Goal: Information Seeking & Learning: Learn about a topic

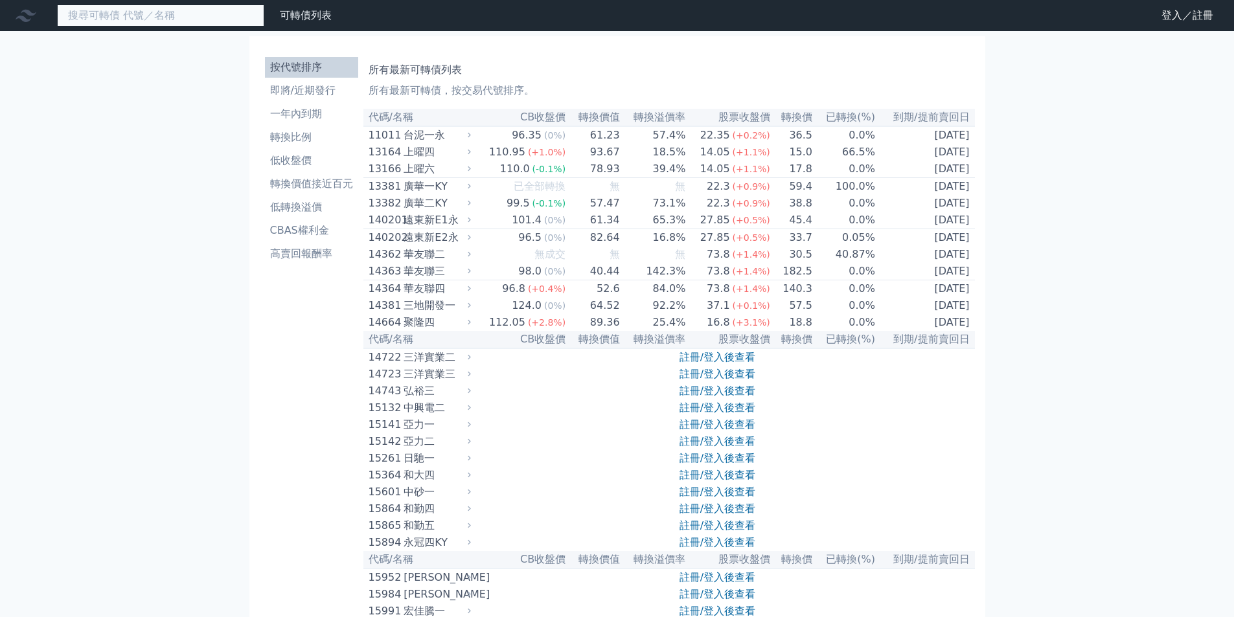
click at [157, 5] on input at bounding box center [160, 16] width 207 height 22
click at [168, 16] on input at bounding box center [160, 16] width 207 height 22
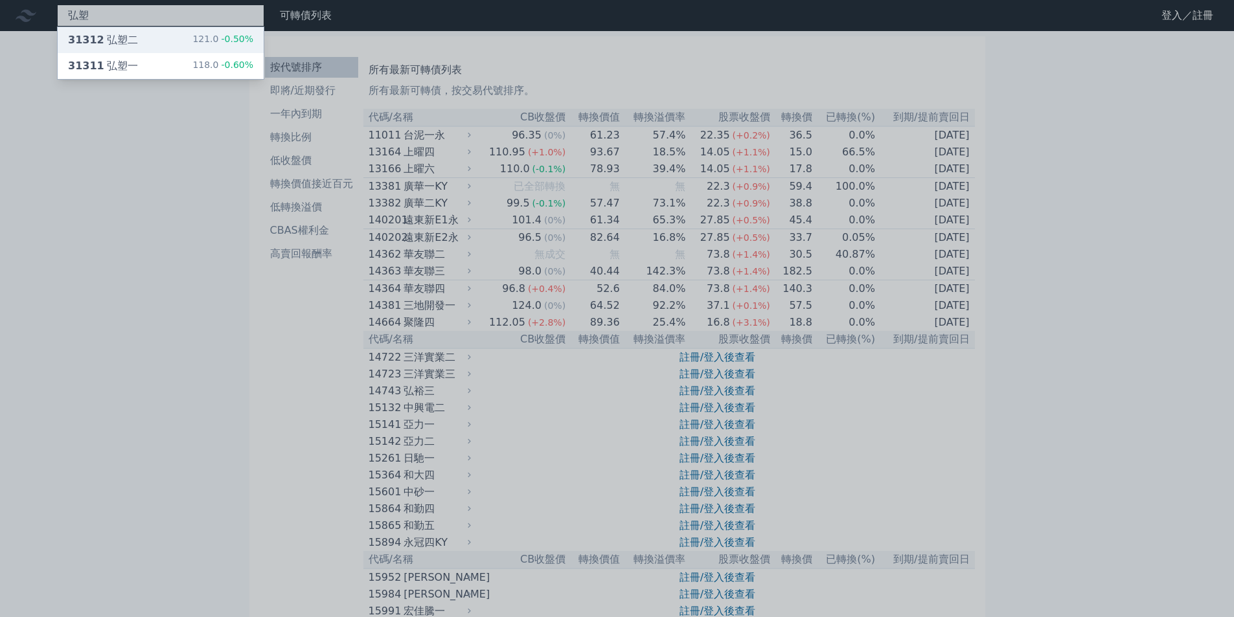
type input "弘塑"
click at [156, 42] on div "31312 弘塑二 121.0 -0.50%" at bounding box center [161, 40] width 206 height 26
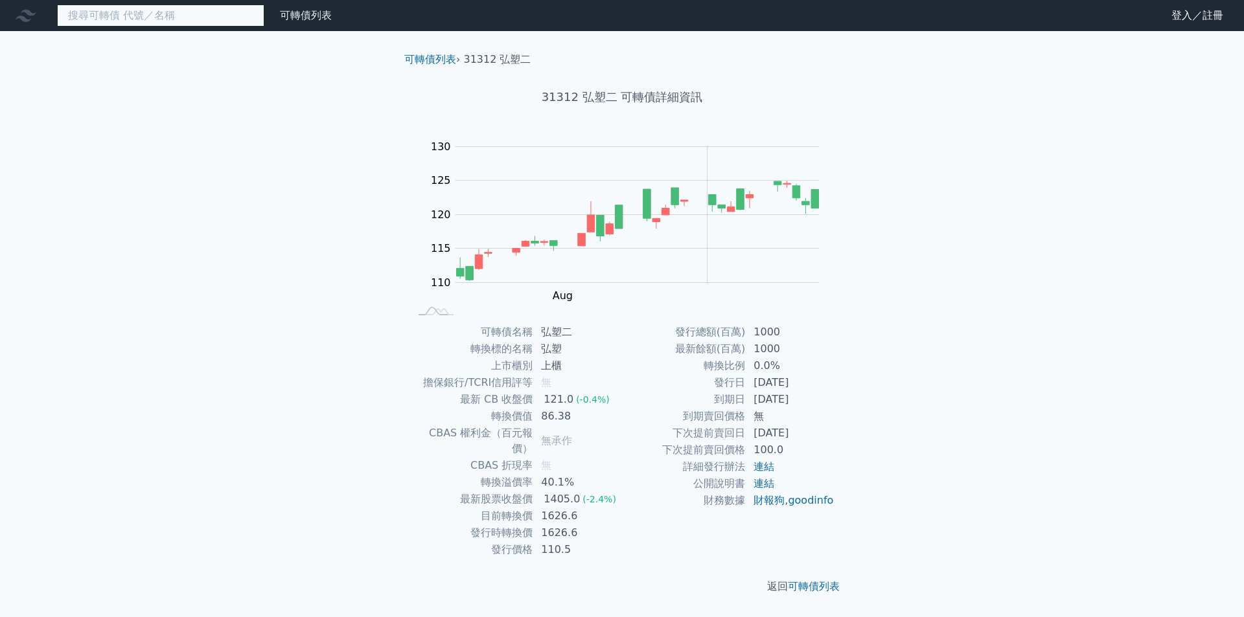
click at [104, 20] on input at bounding box center [160, 16] width 207 height 22
click at [114, 17] on input at bounding box center [160, 16] width 207 height 22
drag, startPoint x: 580, startPoint y: 95, endPoint x: 606, endPoint y: 100, distance: 25.7
click at [606, 100] on h1 "31312 弘塑二 可轉債詳細資訊" at bounding box center [622, 97] width 456 height 18
copy h1 "弘塑"
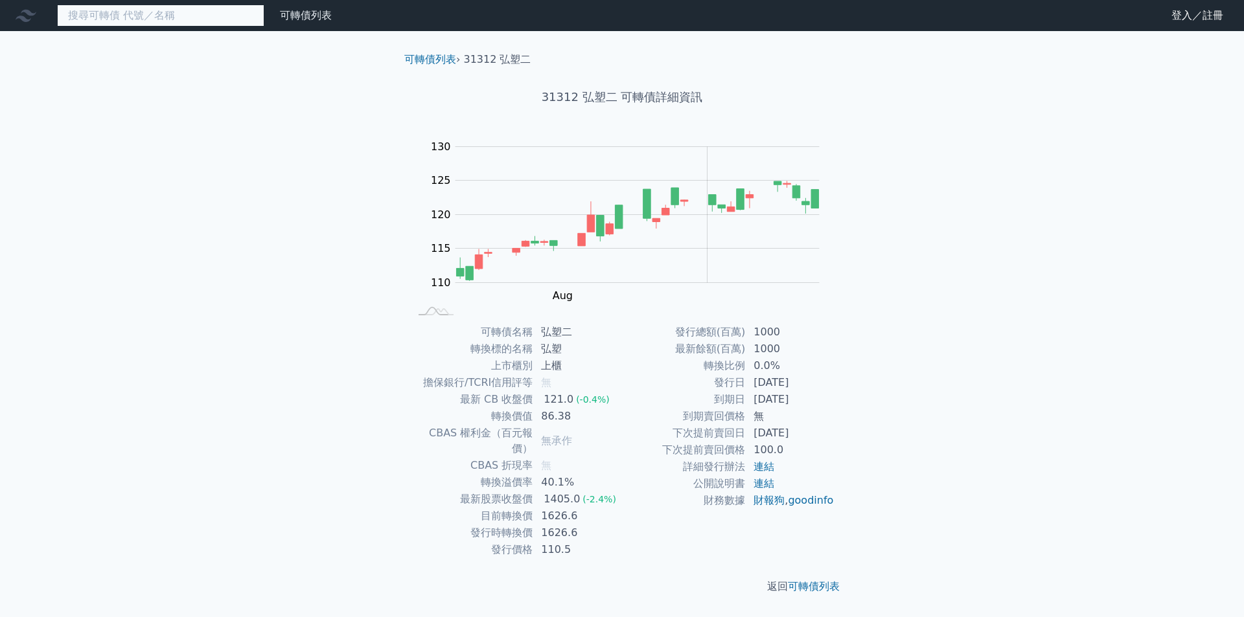
click at [106, 13] on input at bounding box center [160, 16] width 207 height 22
paste input "弘塑"
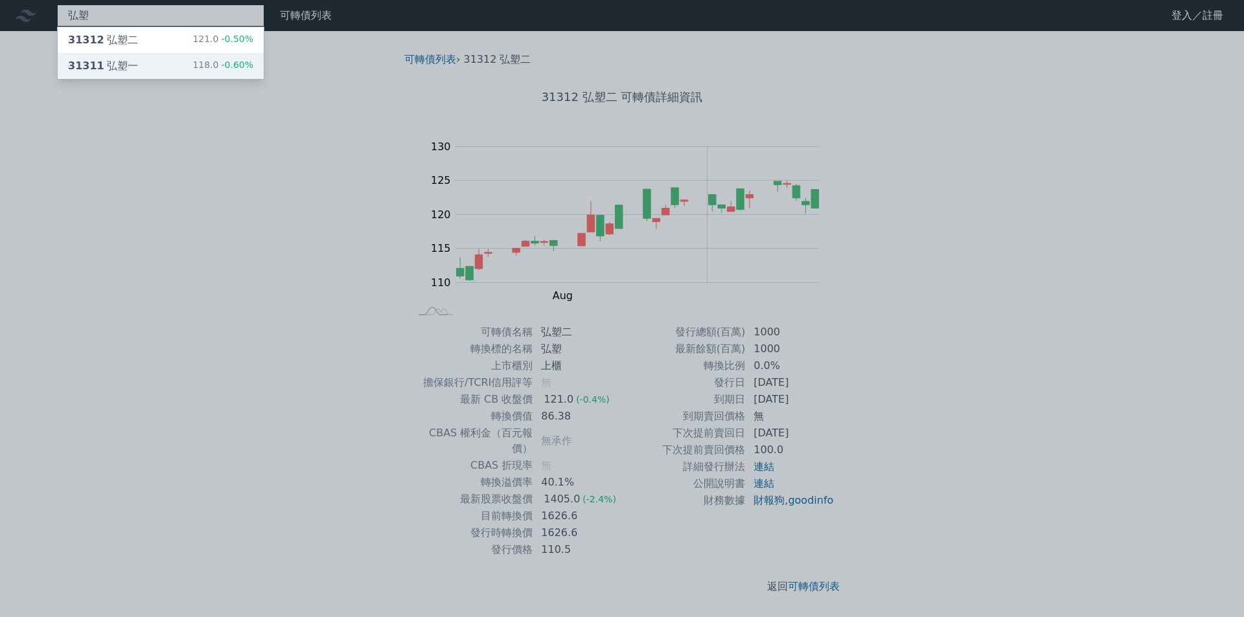
type input "弘塑"
click at [131, 75] on div "31311 弘塑一 118.0 -0.60%" at bounding box center [161, 66] width 206 height 26
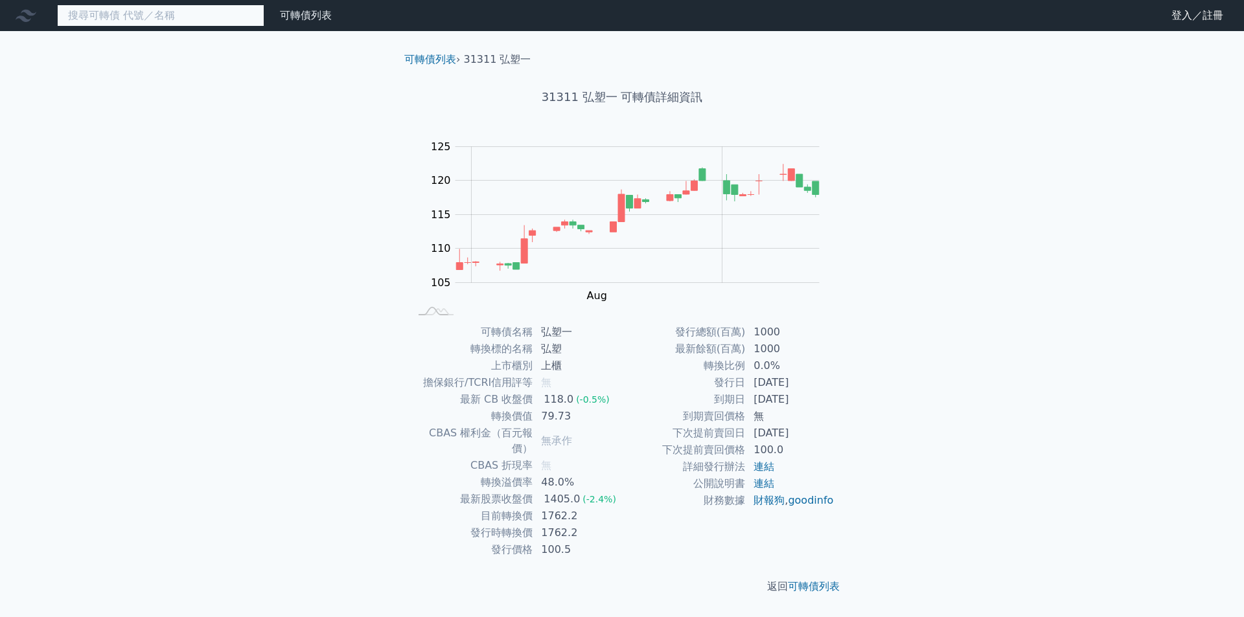
click at [161, 17] on input at bounding box center [160, 16] width 207 height 22
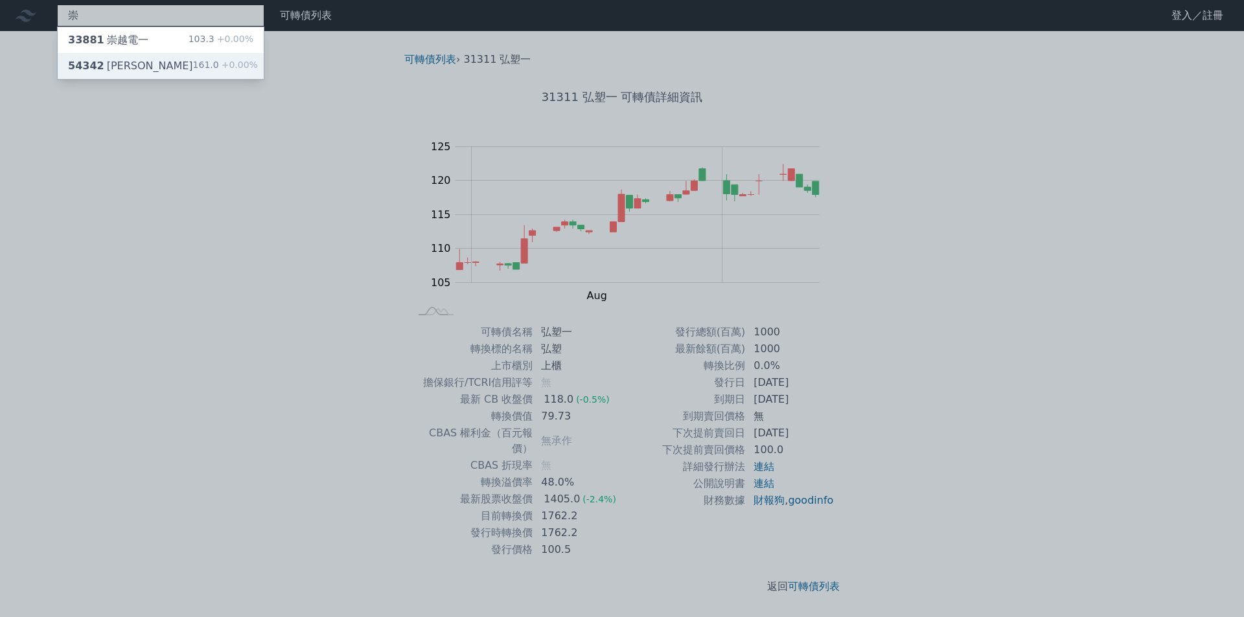
type input "崇"
click at [144, 67] on div "54342 崇越二 161.0 +0.00%" at bounding box center [161, 66] width 206 height 26
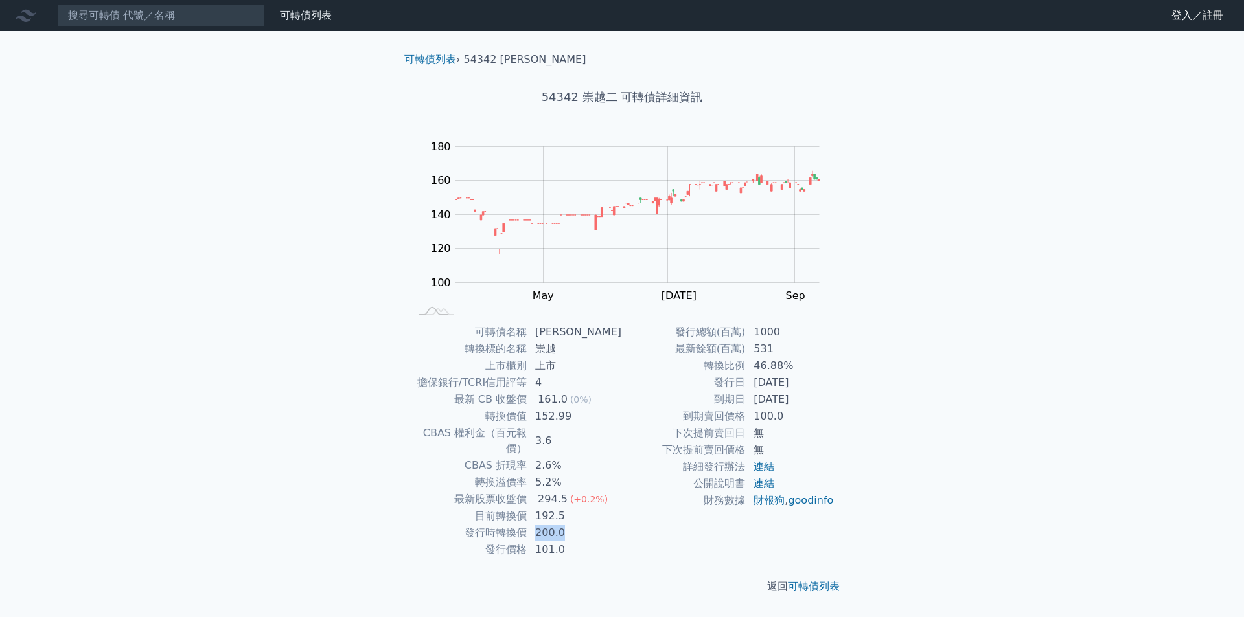
drag, startPoint x: 544, startPoint y: 516, endPoint x: 579, endPoint y: 517, distance: 35.7
click at [579, 525] on td "200.0" at bounding box center [574, 533] width 95 height 17
click at [596, 525] on td "200.0" at bounding box center [574, 533] width 95 height 17
drag, startPoint x: 752, startPoint y: 365, endPoint x: 806, endPoint y: 364, distance: 53.8
click at [806, 364] on td "46.88%" at bounding box center [790, 366] width 89 height 17
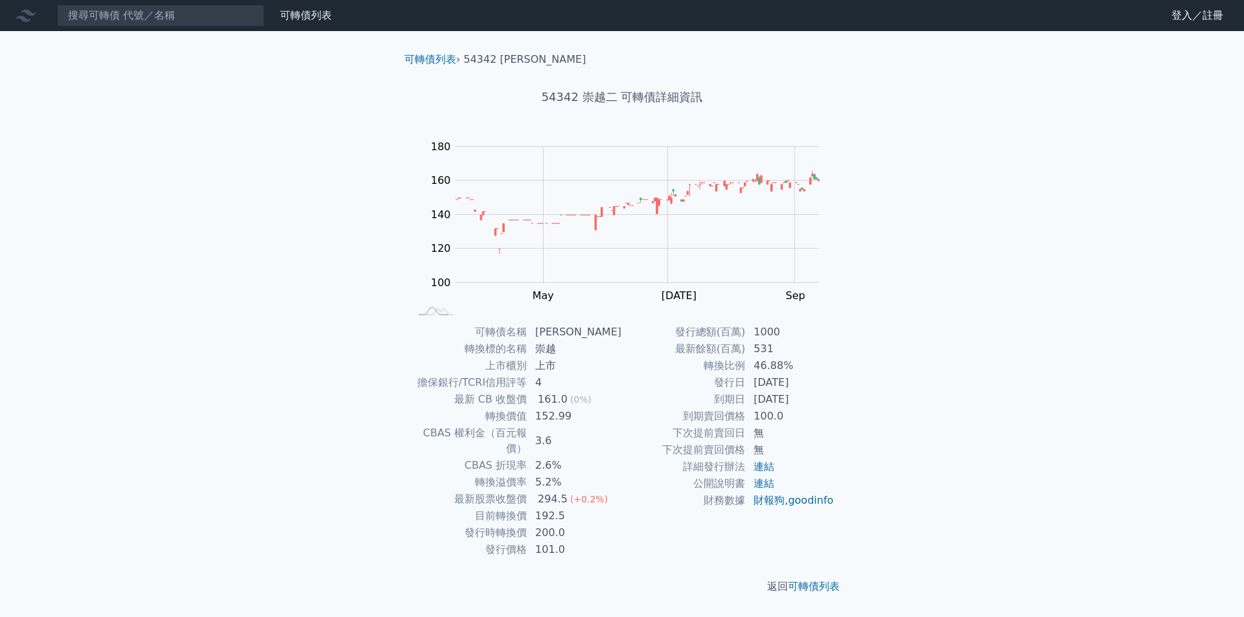
click at [823, 354] on td "531" at bounding box center [790, 349] width 89 height 17
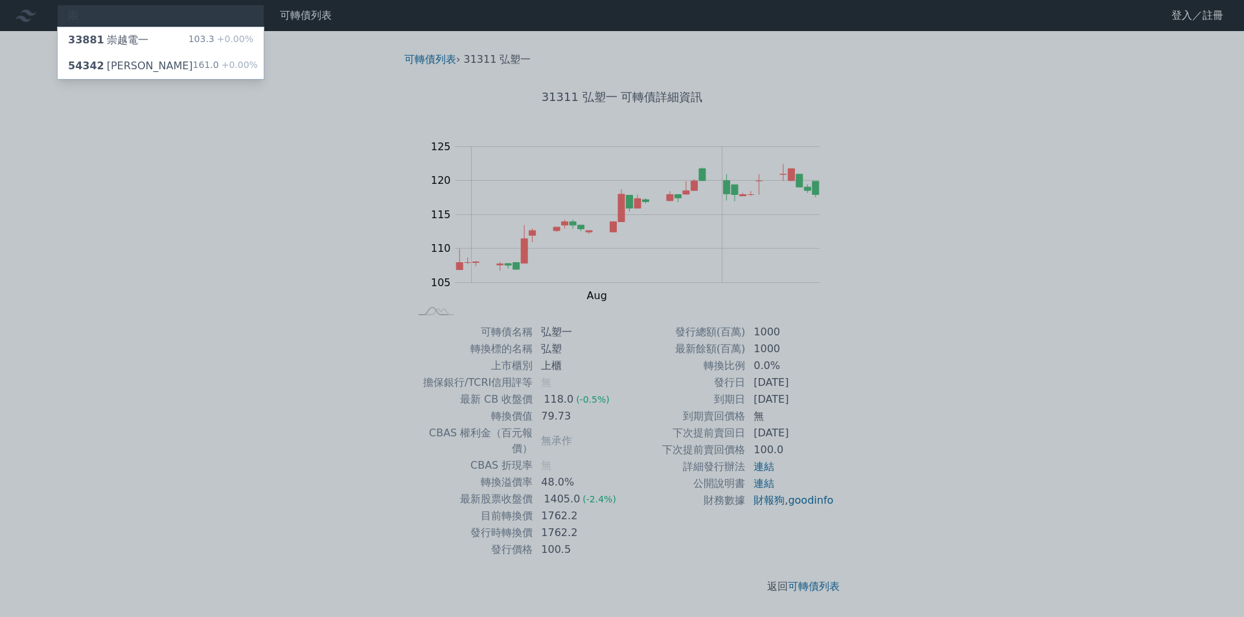
click at [915, 336] on div at bounding box center [622, 308] width 1244 height 617
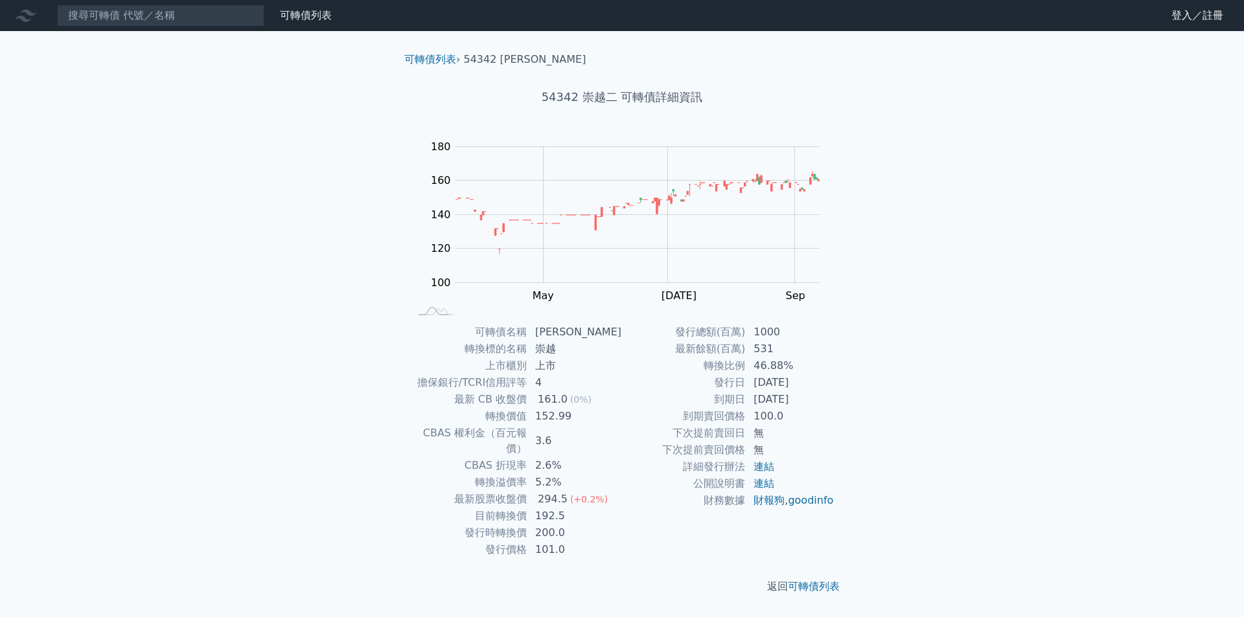
drag, startPoint x: 751, startPoint y: 398, endPoint x: 847, endPoint y: 415, distance: 97.5
click at [828, 404] on td "2026-06-29" at bounding box center [790, 399] width 89 height 17
click at [848, 415] on div "可轉債名稱 崇越二 轉換標的名稱 崇越 上市櫃別 上市 擔保銀行/TCRI信用評等 4 最新 CB 收盤價 161.0 (0%) 轉換價值 152.99 CB…" at bounding box center [622, 441] width 456 height 235
click at [122, 32] on div "可轉債列表 財務數據 可轉債列表 財務數據 登入／註冊 登入／註冊 可轉債列表 › 54342 崇越二 54342 崇越二 可轉債詳細資訊 Zoom Out …" at bounding box center [622, 308] width 1244 height 617
click at [124, 19] on input at bounding box center [160, 16] width 207 height 22
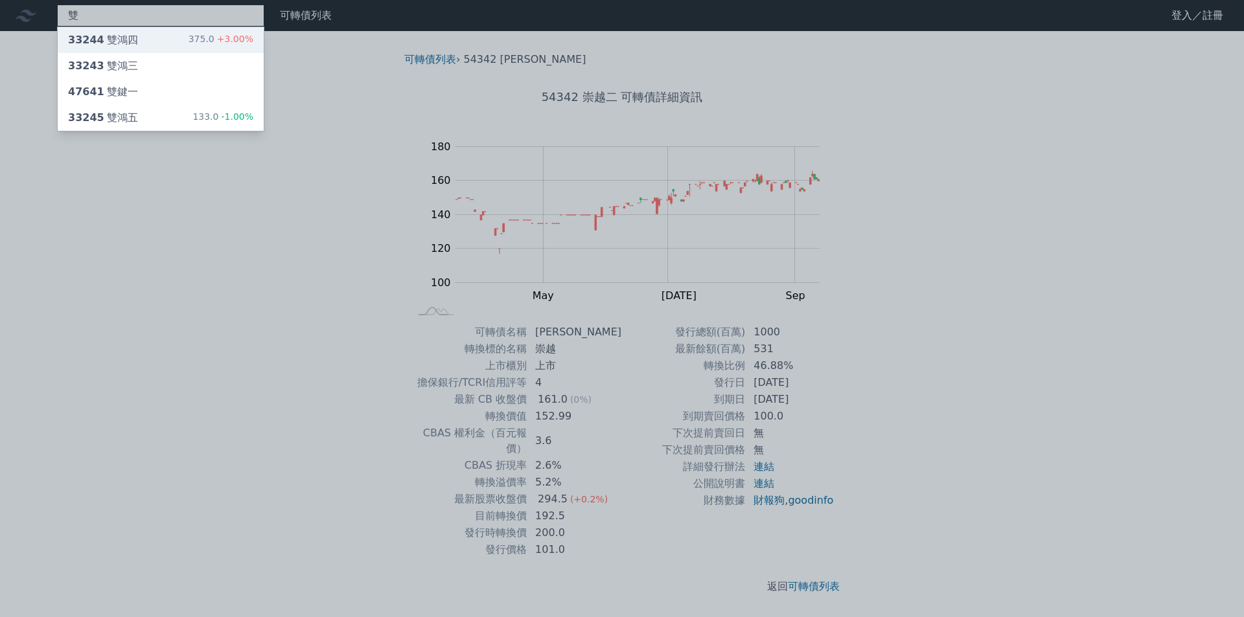
type input "雙"
click at [136, 45] on div "33244 雙鴻四 375.0 +3.00%" at bounding box center [161, 40] width 206 height 26
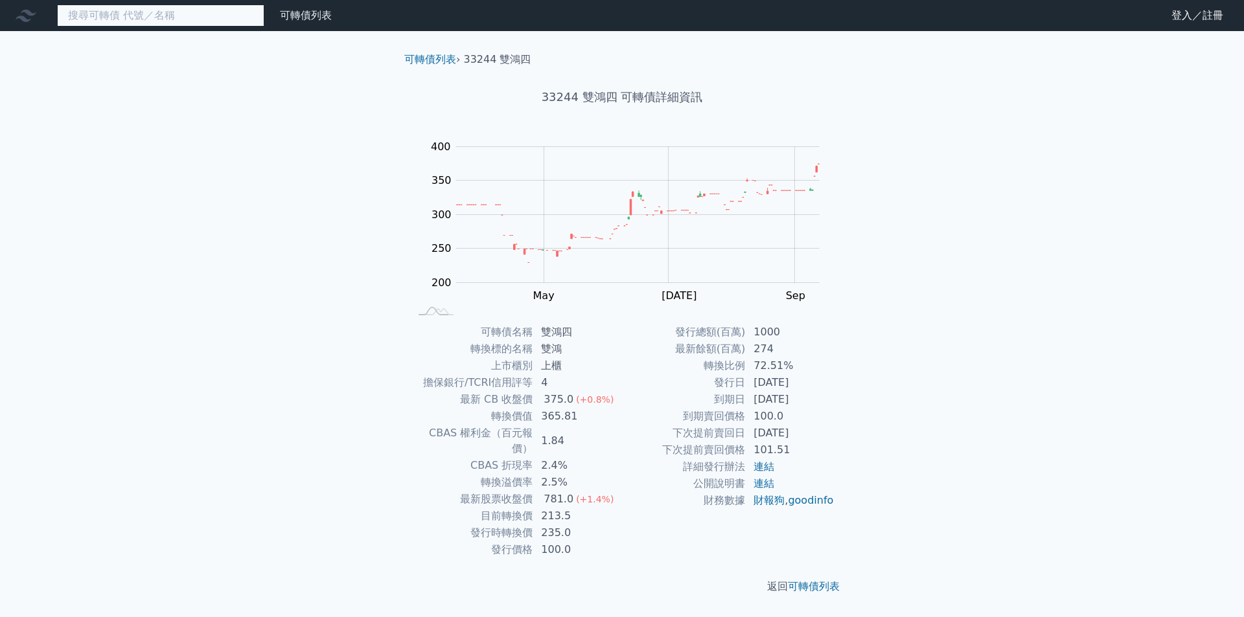
click at [160, 19] on input at bounding box center [160, 16] width 207 height 22
drag, startPoint x: 494, startPoint y: 59, endPoint x: 521, endPoint y: 58, distance: 27.2
click at [521, 58] on li "33244 雙鴻四" at bounding box center [497, 60] width 67 height 16
copy li "雙鴻"
click at [218, 6] on input at bounding box center [160, 16] width 207 height 22
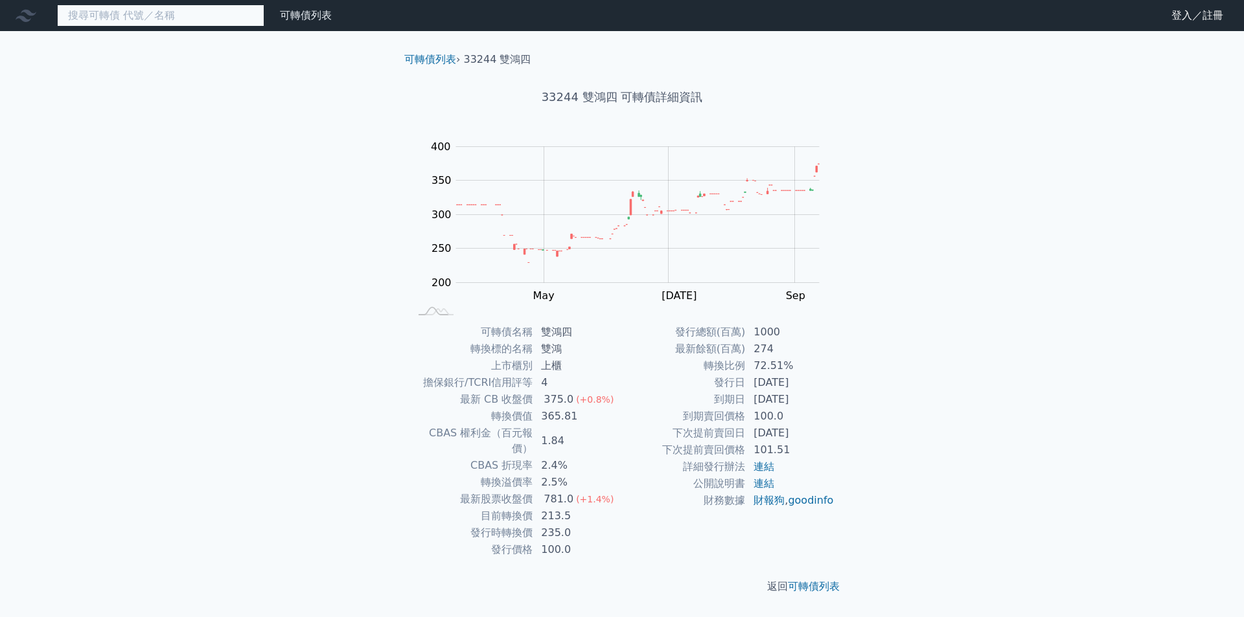
paste input "雙鴻"
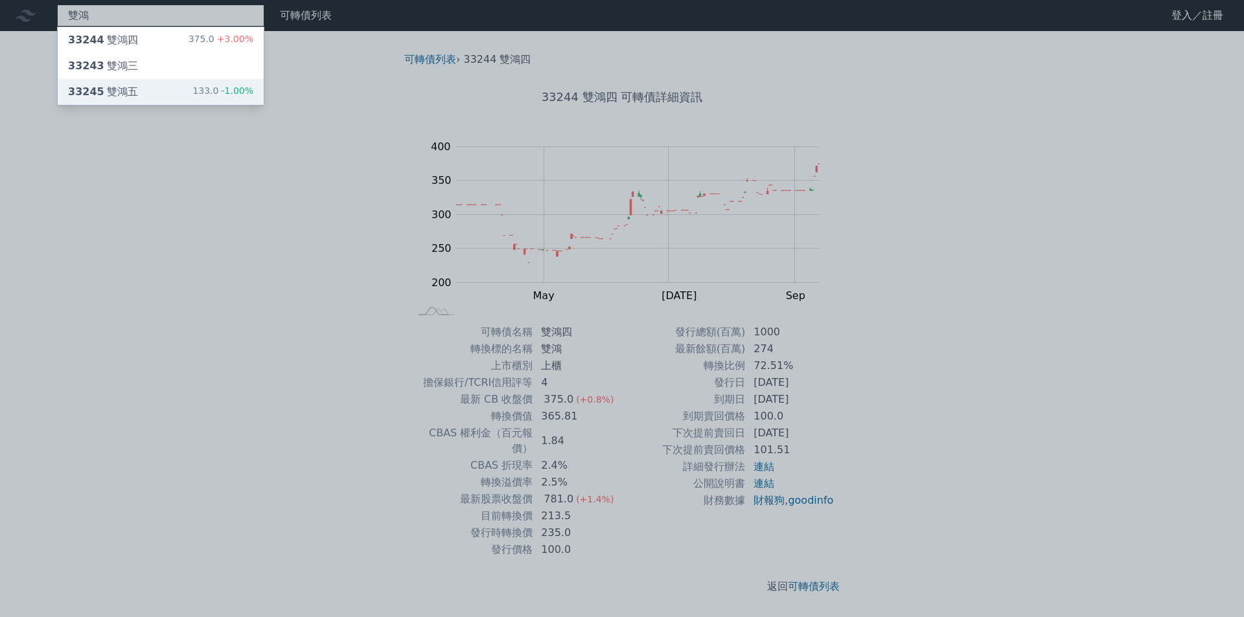
type input "雙鴻"
click at [170, 98] on div "33245 雙鴻五 133.0 -1.00%" at bounding box center [161, 92] width 206 height 26
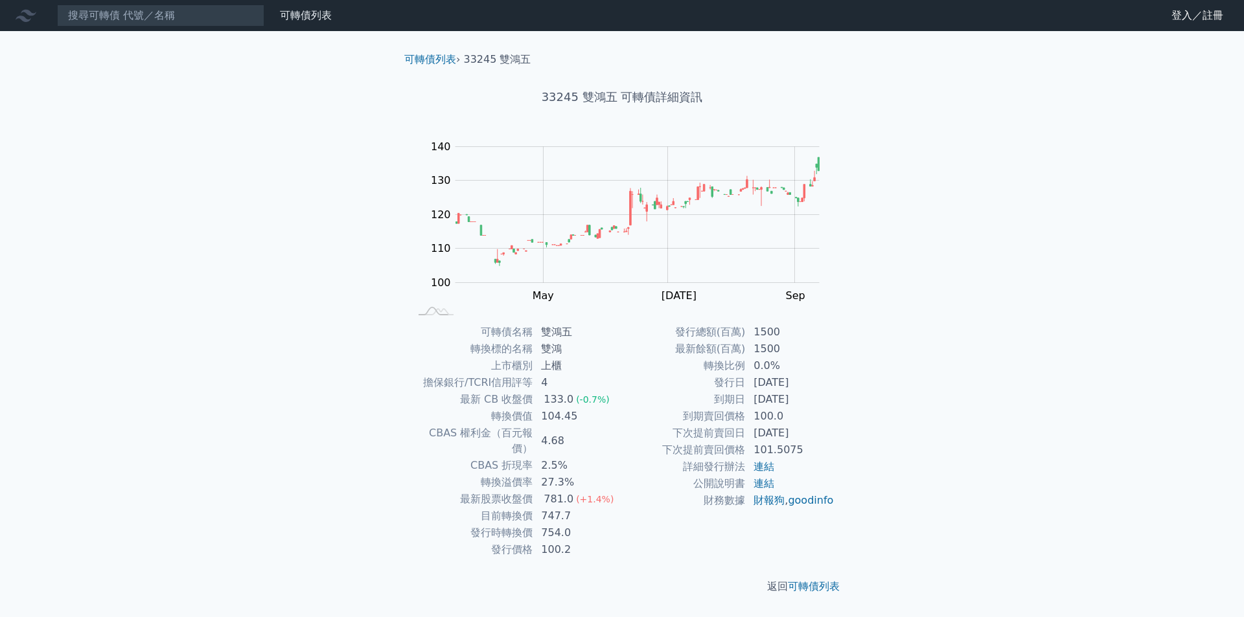
drag, startPoint x: 750, startPoint y: 382, endPoint x: 821, endPoint y: 382, distance: 71.3
click at [821, 382] on td "2024-07-31" at bounding box center [790, 382] width 89 height 17
click at [868, 384] on div "可轉債列表 › 33245 雙鴻五 33245 雙鴻五 可轉債詳細資訊 Zoom Out 100 80 90 100 110 120 130 140 150 …" at bounding box center [622, 323] width 498 height 584
drag, startPoint x: 560, startPoint y: 514, endPoint x: 574, endPoint y: 512, distance: 13.7
click at [574, 525] on td "754.0" at bounding box center [577, 533] width 89 height 17
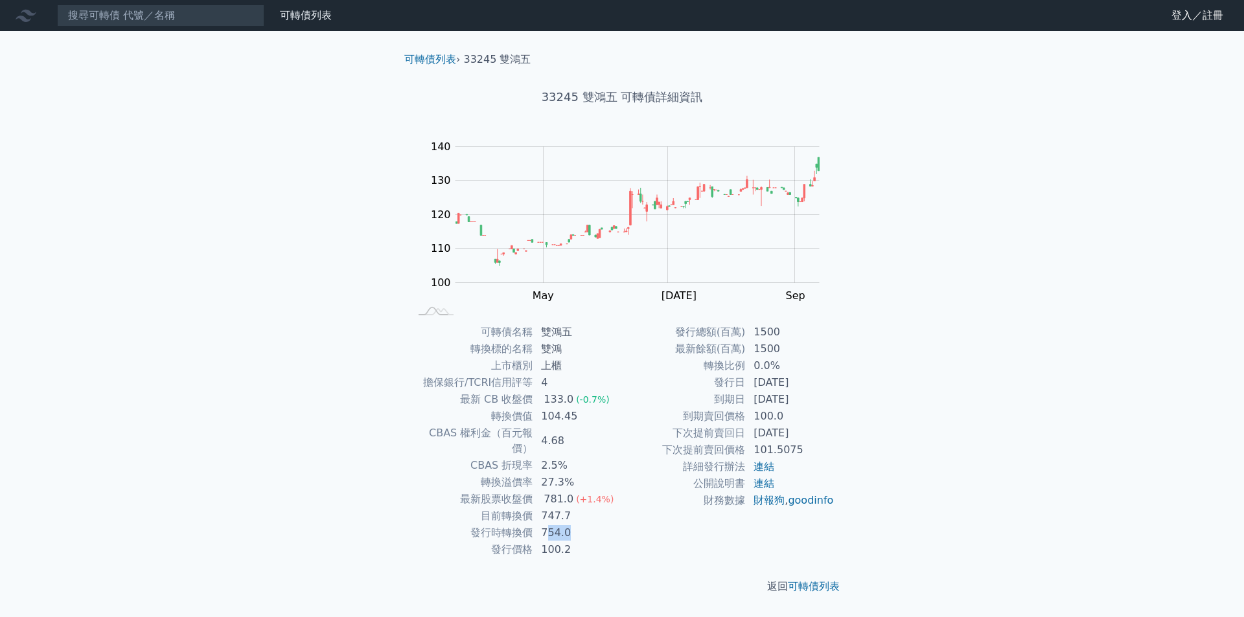
click at [588, 525] on td "754.0" at bounding box center [577, 533] width 89 height 17
drag, startPoint x: 539, startPoint y: 516, endPoint x: 578, endPoint y: 515, distance: 39.5
click at [578, 525] on td "754.0" at bounding box center [577, 533] width 89 height 17
click at [592, 525] on td "754.0" at bounding box center [577, 533] width 89 height 17
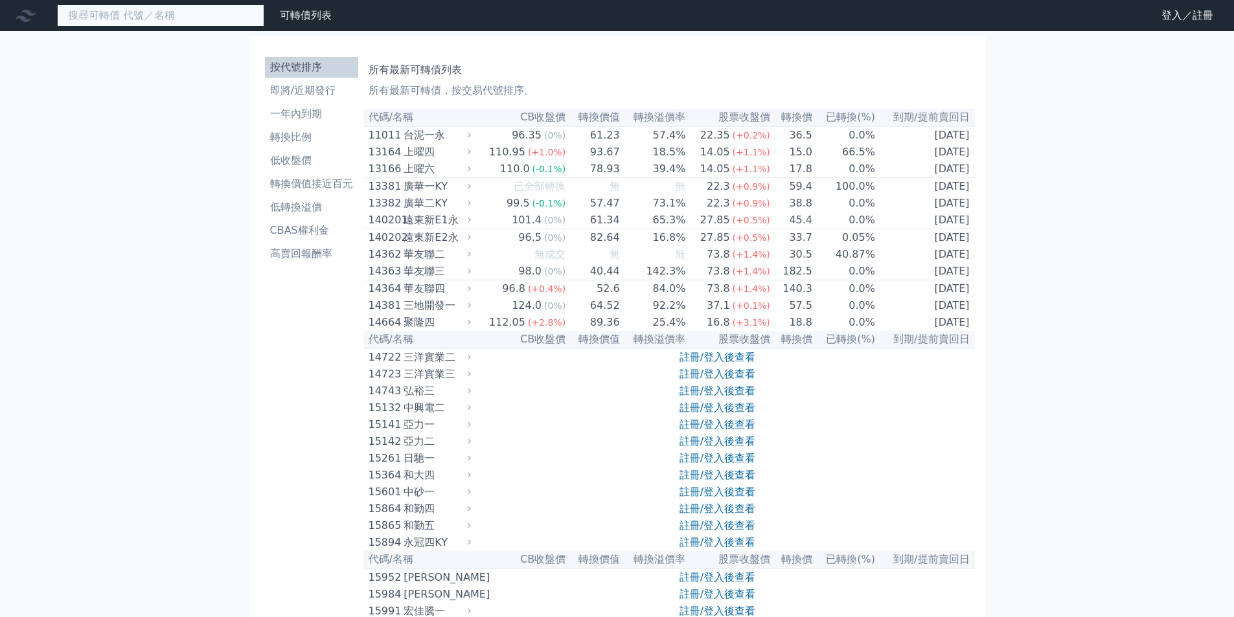
click at [93, 21] on input at bounding box center [160, 16] width 207 height 22
click at [299, 21] on link "可轉債列表" at bounding box center [306, 15] width 52 height 12
click at [199, 26] on input at bounding box center [160, 16] width 207 height 22
click at [190, 9] on input at bounding box center [160, 16] width 207 height 22
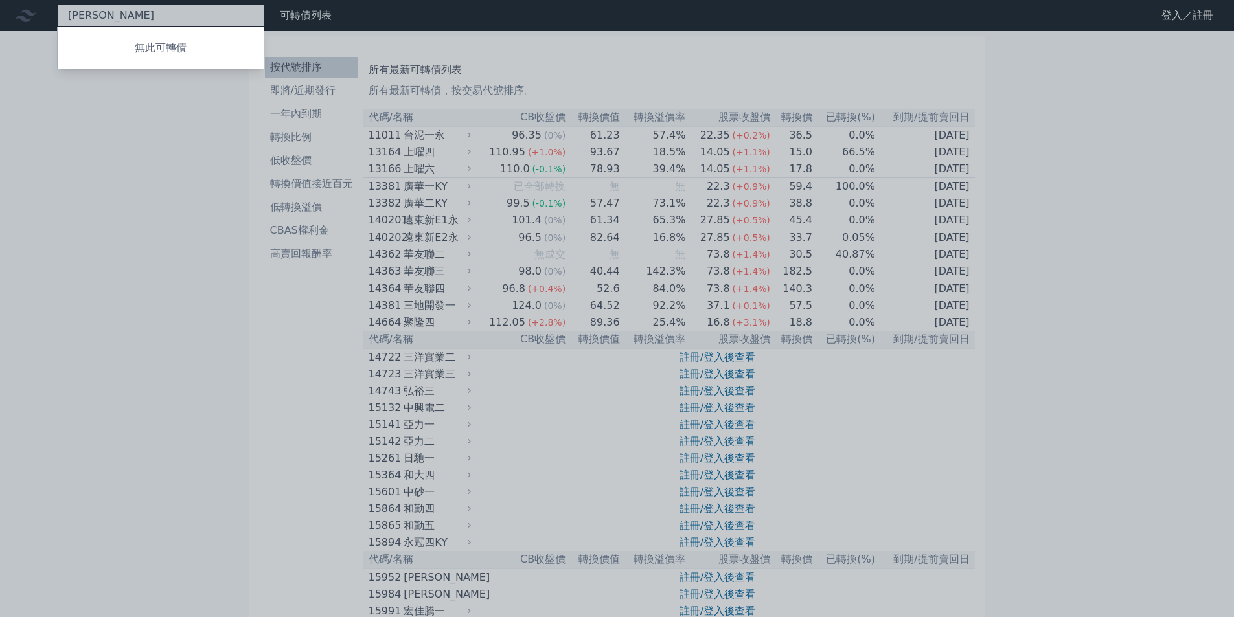
type input "沙沙"
drag, startPoint x: 111, startPoint y: 189, endPoint x: 56, endPoint y: 43, distance: 155.8
click at [109, 179] on div at bounding box center [617, 308] width 1234 height 617
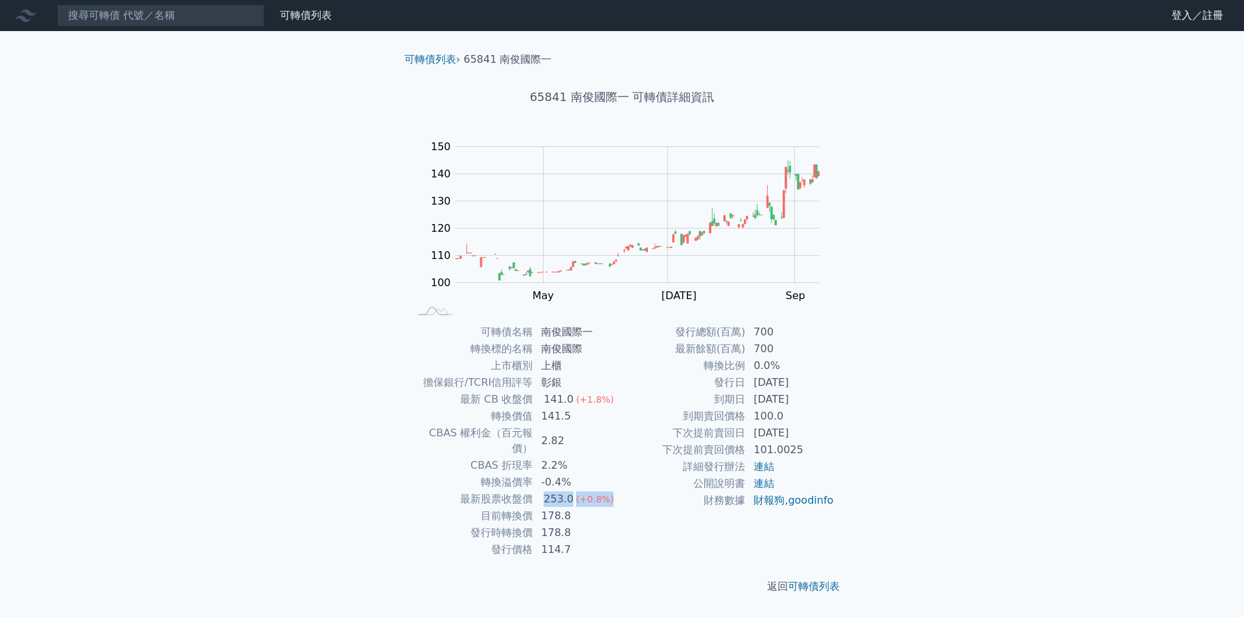
drag, startPoint x: 541, startPoint y: 484, endPoint x: 604, endPoint y: 485, distance: 63.5
click at [604, 491] on td "253.0 (+0.8%)" at bounding box center [577, 499] width 89 height 17
click at [614, 509] on td "178.8" at bounding box center [577, 516] width 89 height 17
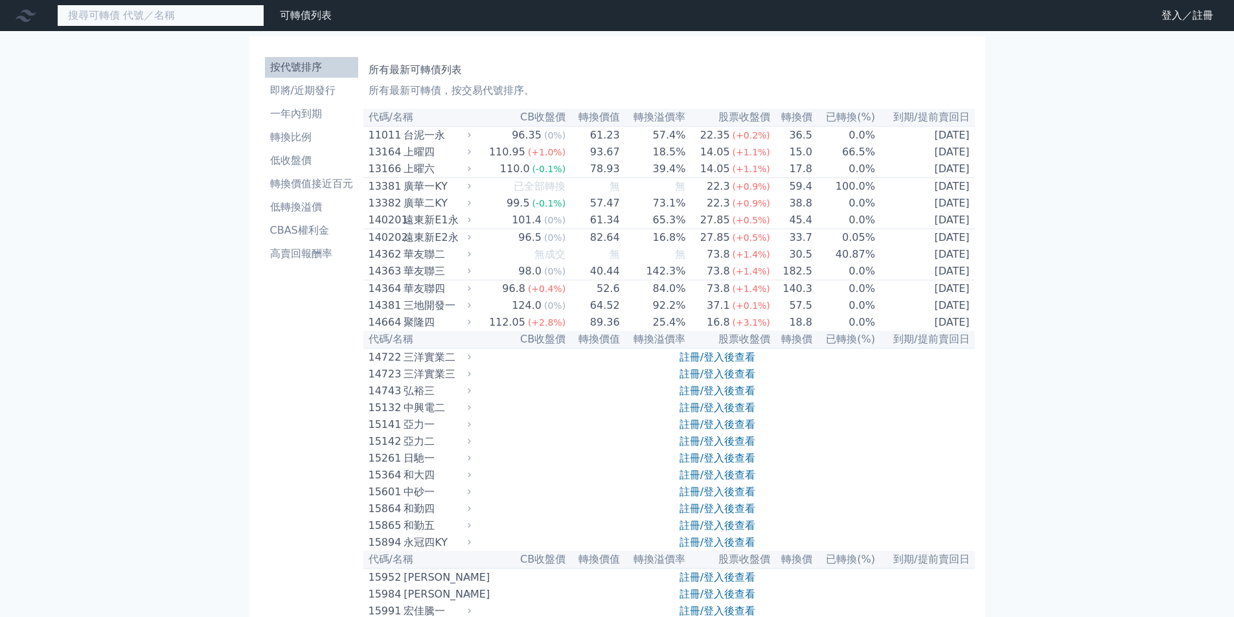
click at [116, 19] on input at bounding box center [160, 16] width 207 height 22
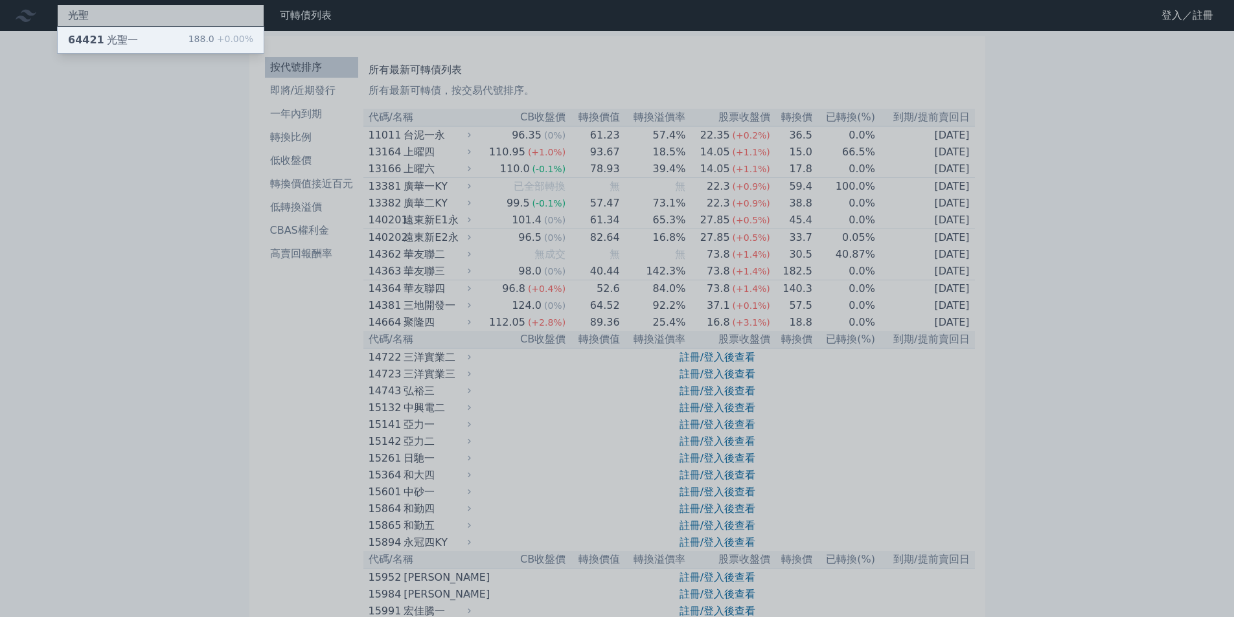
type input "光聖"
click at [126, 44] on div "64421 光聖一" at bounding box center [103, 40] width 70 height 16
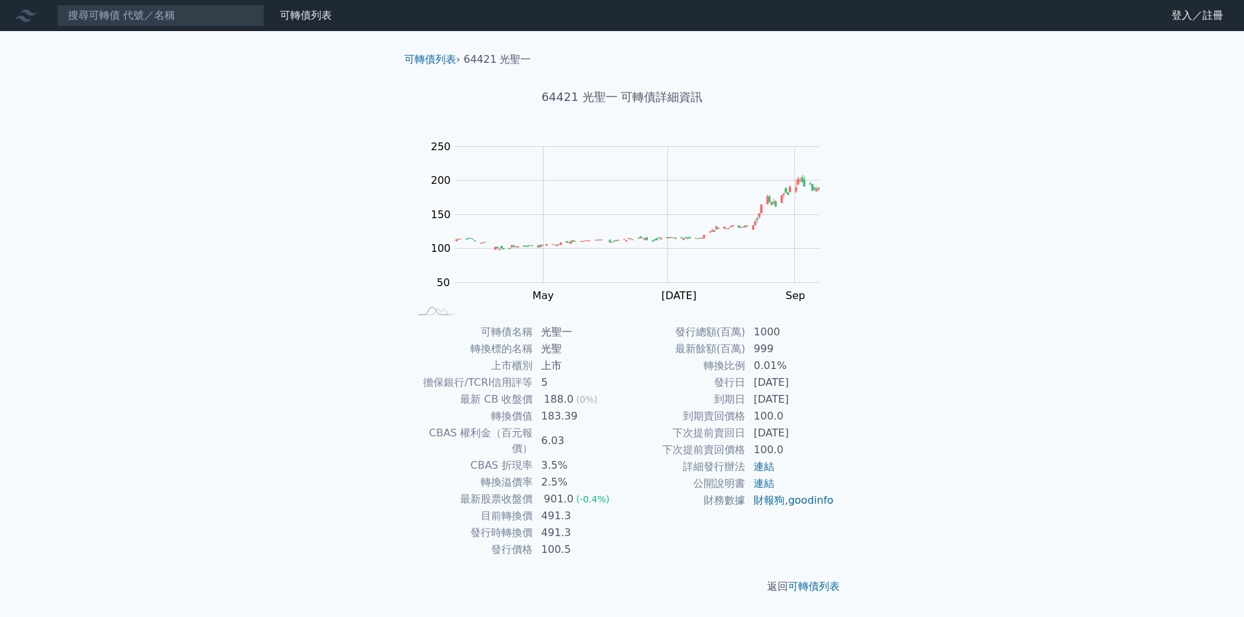
drag, startPoint x: 108, startPoint y: 32, endPoint x: 111, endPoint y: 23, distance: 9.0
click at [109, 32] on div "可轉債列表 財務數據 可轉債列表 財務數據 登入／註冊 登入／註冊 可轉債列表 › 64421 光聖一 64421 光聖一 可轉債詳細資訊 Zoom Out …" at bounding box center [622, 308] width 1244 height 617
click at [111, 23] on input at bounding box center [160, 16] width 207 height 22
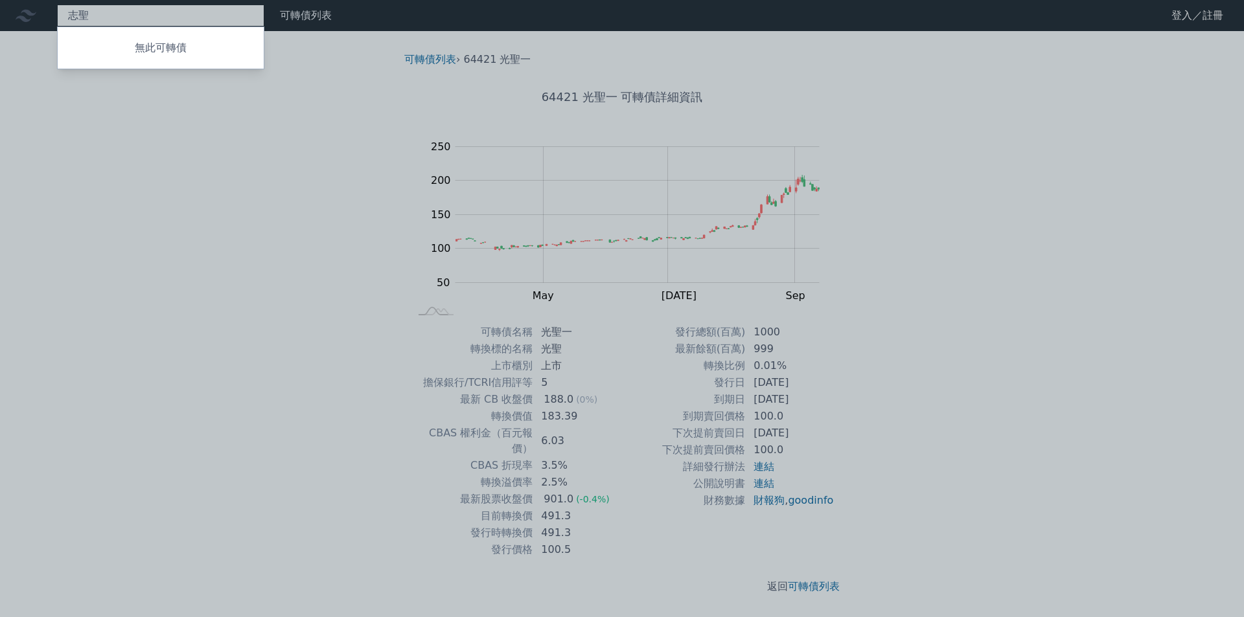
type input "志"
type input "聯"
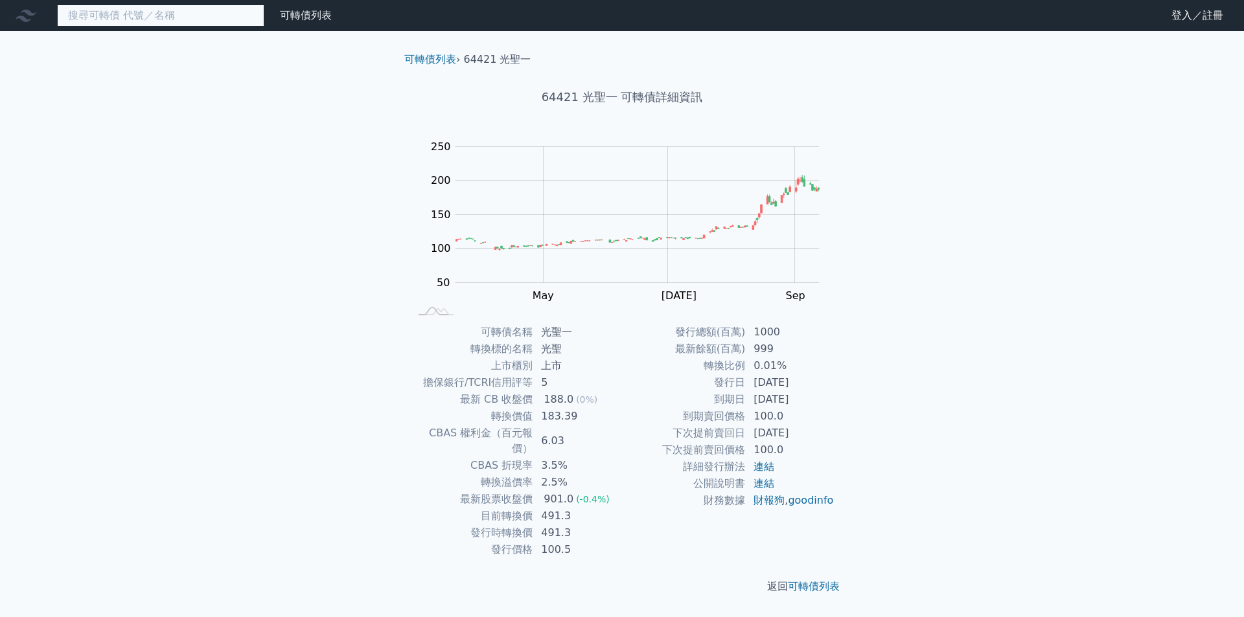
click at [175, 9] on input at bounding box center [160, 16] width 207 height 22
click at [174, 10] on input at bounding box center [160, 16] width 207 height 22
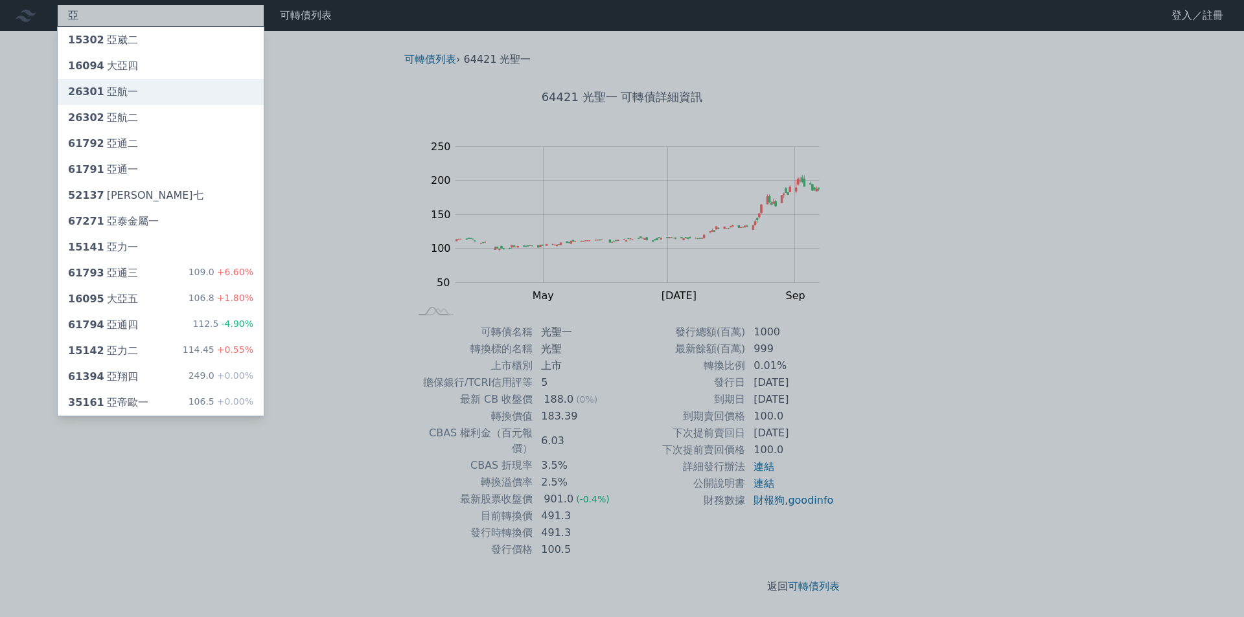
type input "亞"
click at [135, 97] on div "26301 亞航一" at bounding box center [161, 92] width 206 height 26
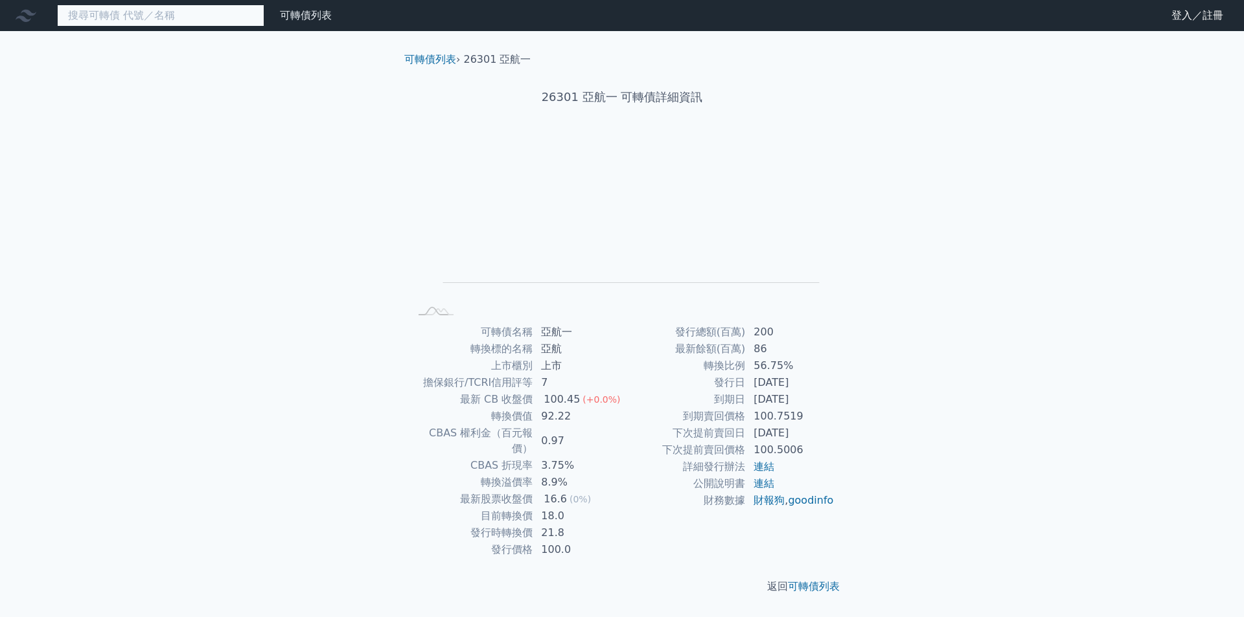
click at [191, 16] on input at bounding box center [160, 16] width 207 height 22
